Goal: Information Seeking & Learning: Find specific fact

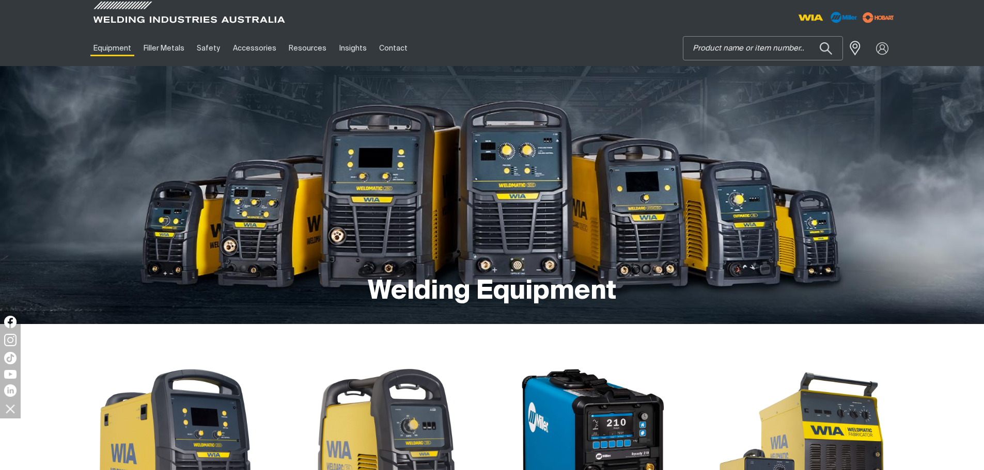
click at [751, 45] on input "Search" at bounding box center [762, 48] width 159 height 23
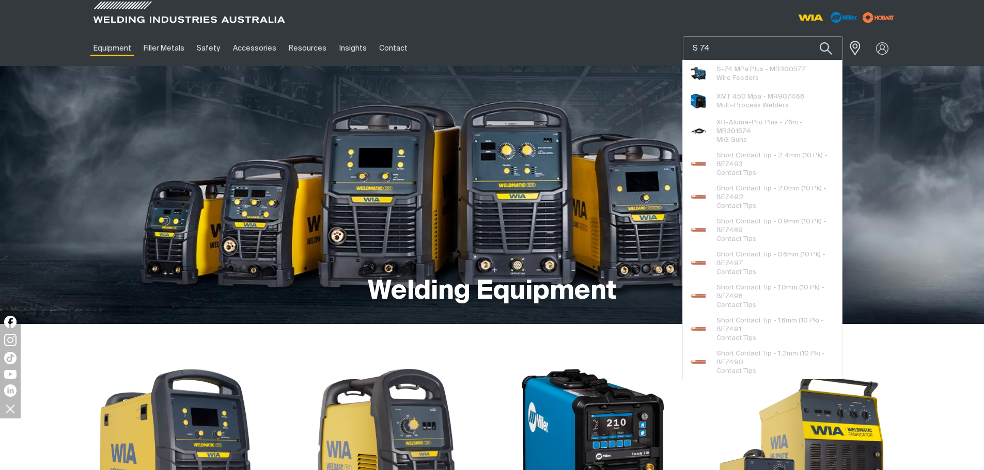
type input "S 74"
click at [756, 67] on span "S-74 MPa Plus - MR300577" at bounding box center [760, 69] width 89 height 9
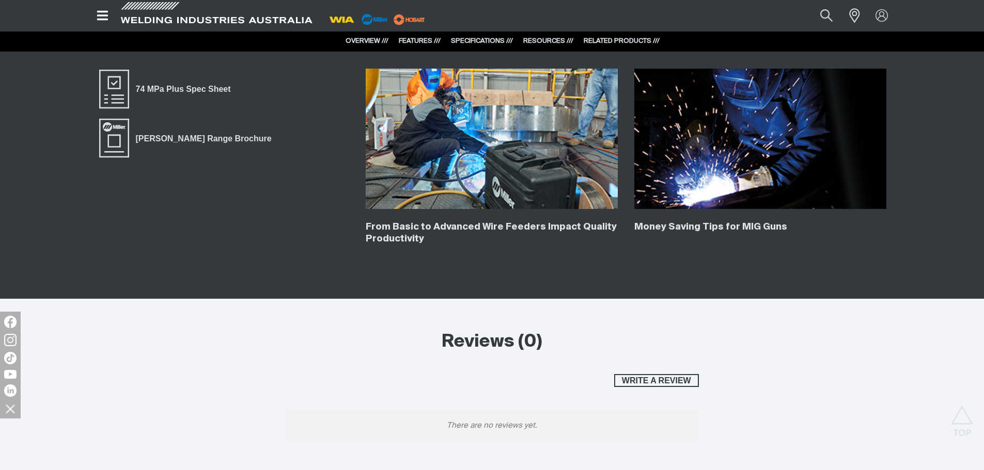
scroll to position [2014, 0]
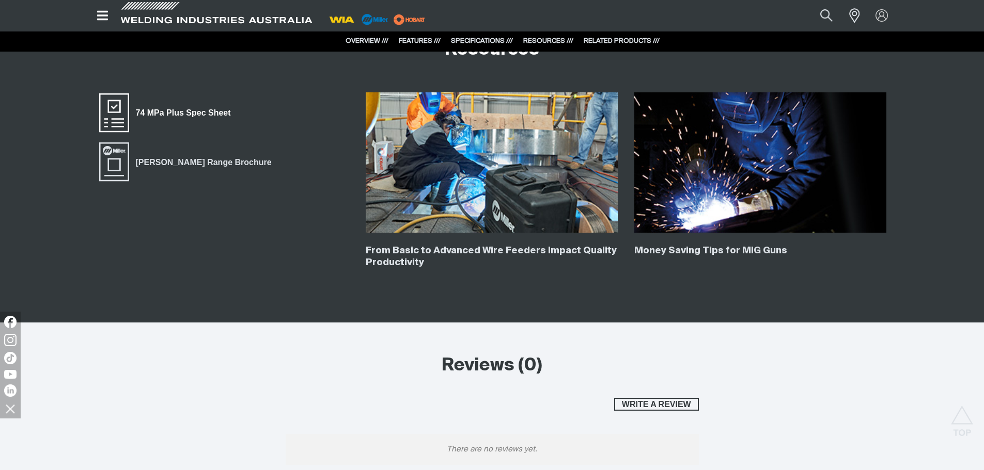
click at [196, 114] on span "74 MPa Plus Spec Sheet" at bounding box center [183, 112] width 108 height 13
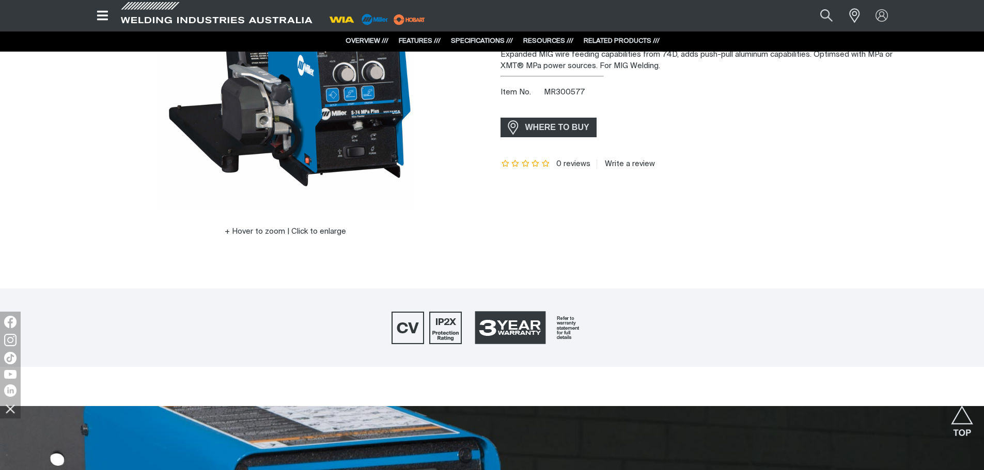
scroll to position [0, 0]
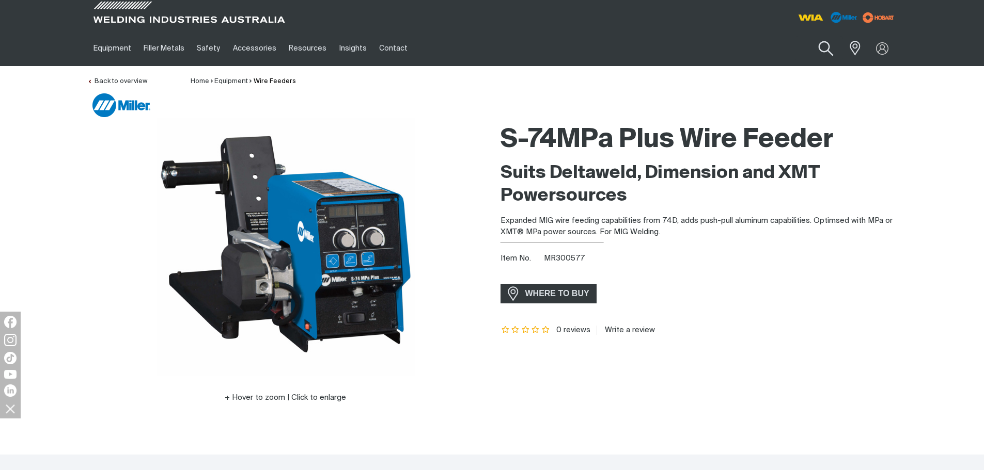
click at [821, 47] on button "Search products" at bounding box center [825, 48] width 42 height 29
click at [719, 55] on input "Search" at bounding box center [762, 48] width 159 height 23
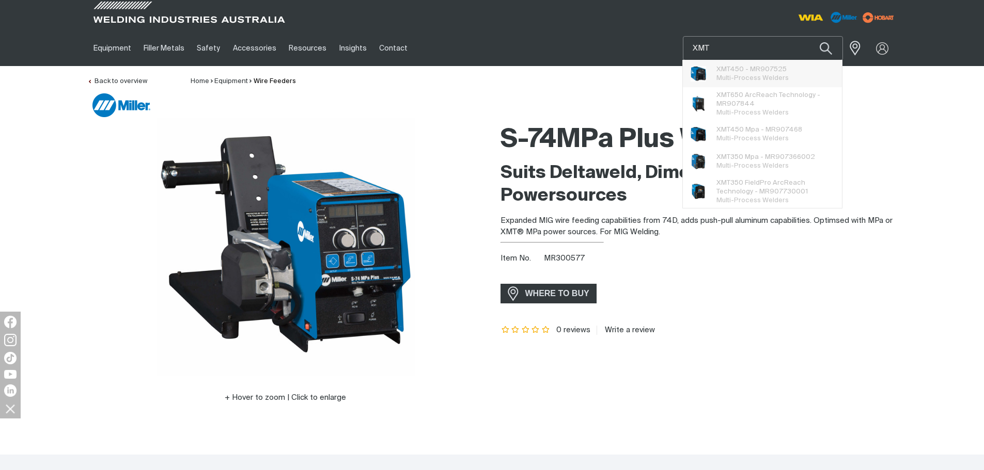
type input "XMT"
click at [769, 112] on span "Multi-Process Welders" at bounding box center [752, 112] width 72 height 7
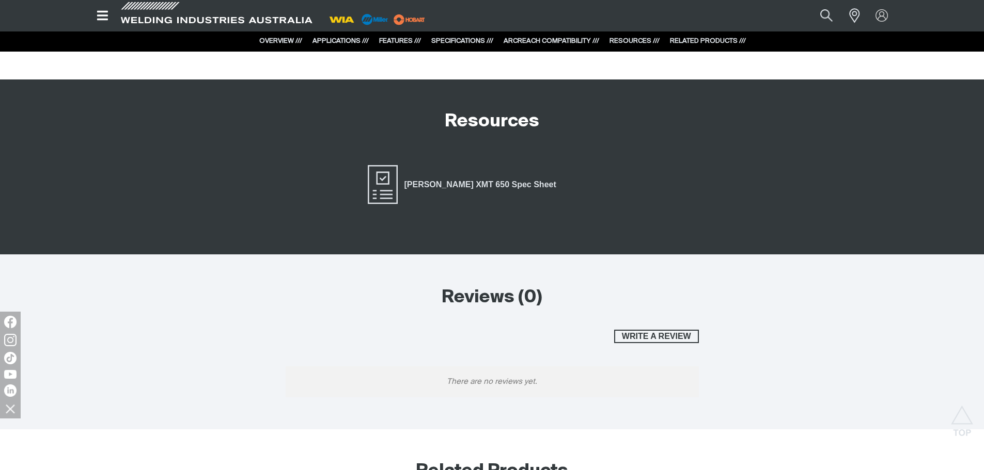
scroll to position [5525, 0]
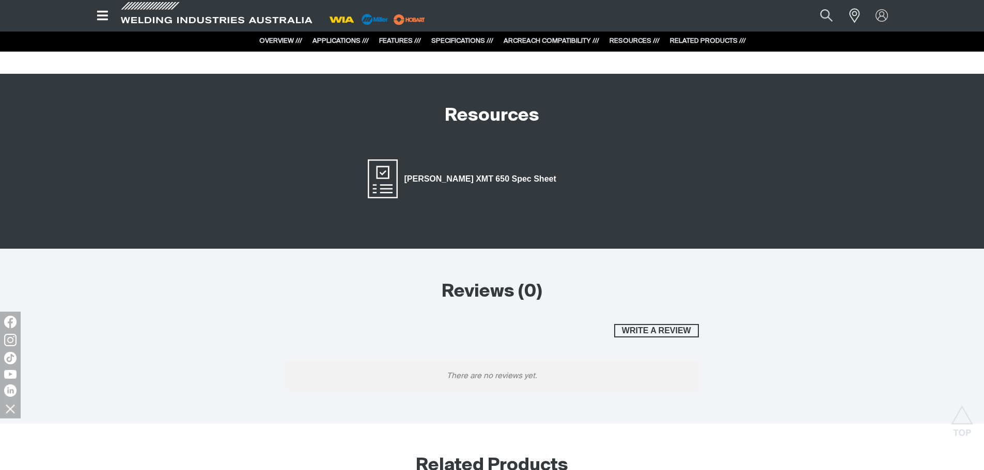
click at [466, 172] on span "[PERSON_NAME] XMT 650 Spec Sheet" at bounding box center [480, 178] width 165 height 13
click at [833, 20] on button "Search products" at bounding box center [826, 16] width 42 height 28
click at [775, 18] on input "Search" at bounding box center [763, 16] width 159 height 22
paste input "MR164902"
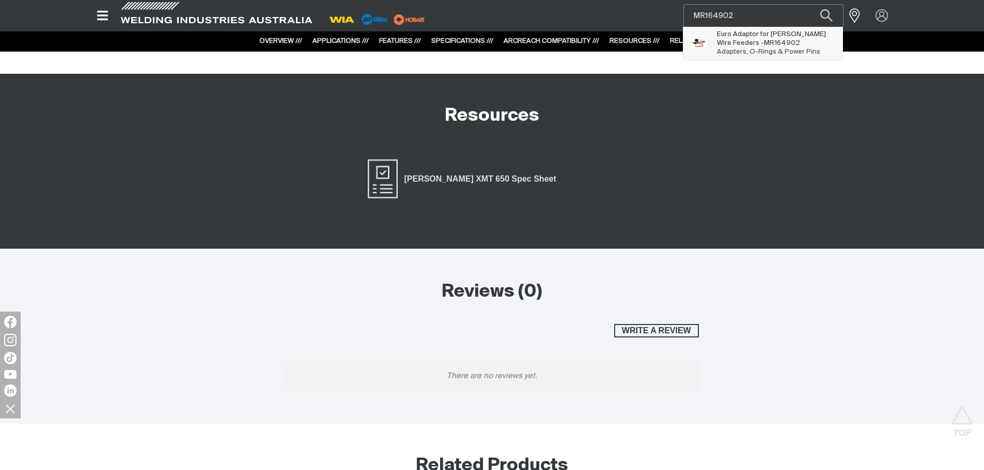
type input "MR164902"
click at [770, 43] on span "Euro Adaptor for [PERSON_NAME] Wire Feeders - MR164902" at bounding box center [776, 39] width 118 height 18
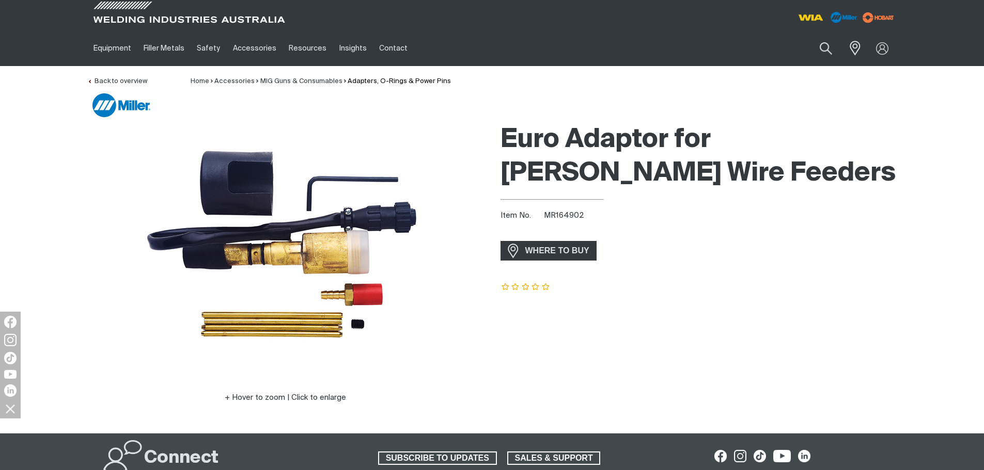
click at [559, 216] on span "MR164902" at bounding box center [564, 216] width 40 height 8
copy span "MR164902"
click at [854, 66] on link "Partner Login" at bounding box center [840, 67] width 114 height 19
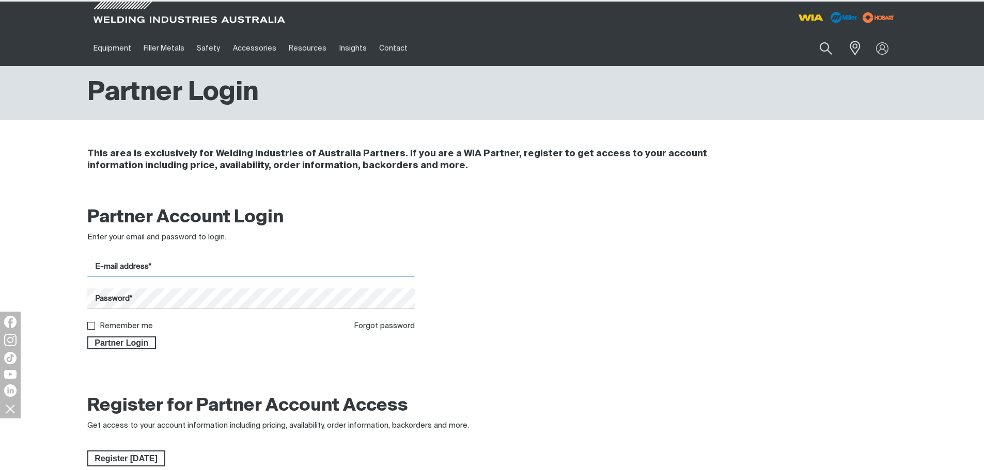
type input "[EMAIL_ADDRESS][DOMAIN_NAME]"
